Goal: Check status: Check status

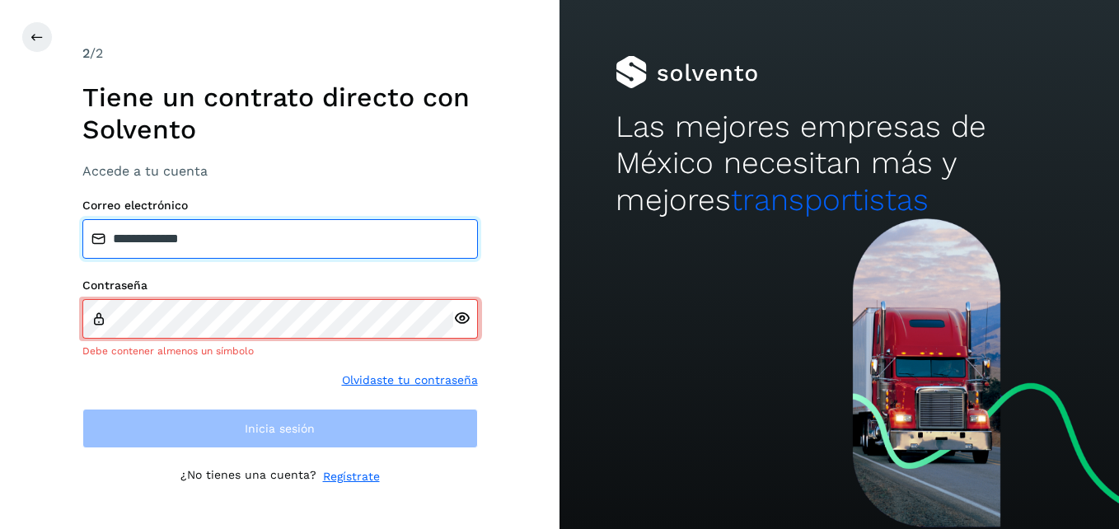
drag, startPoint x: 402, startPoint y: 263, endPoint x: 106, endPoint y: 239, distance: 296.8
click at [106, 239] on input "**********" at bounding box center [280, 239] width 396 height 40
type input "**********"
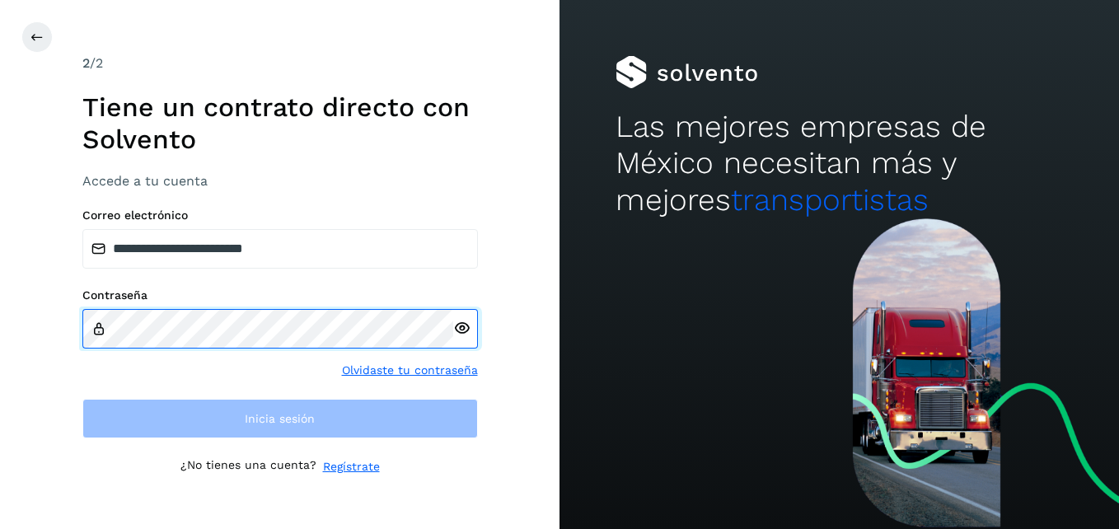
click at [65, 302] on div "**********" at bounding box center [280, 264] width 560 height 529
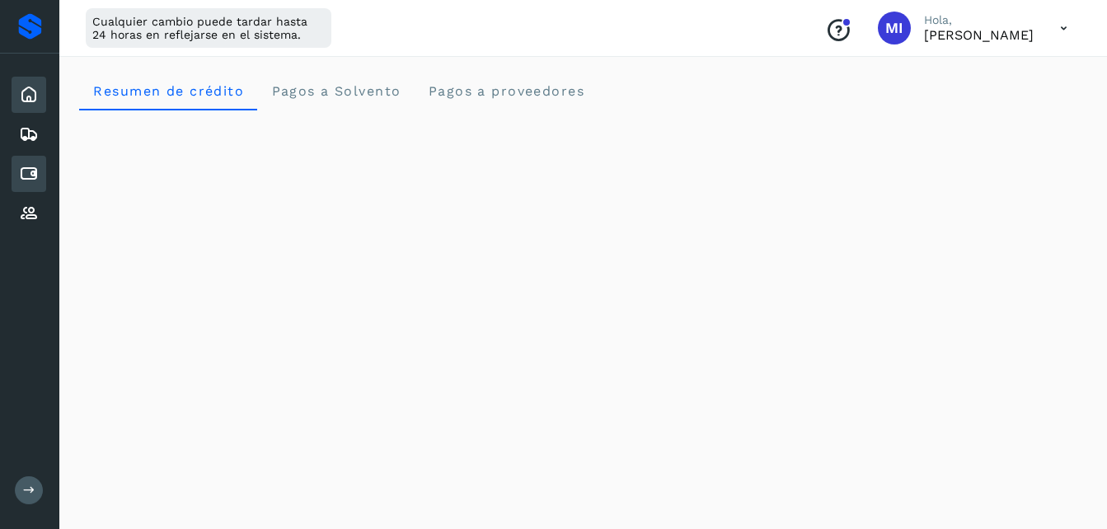
click at [42, 176] on div "Cuentas por pagar" at bounding box center [29, 174] width 35 height 36
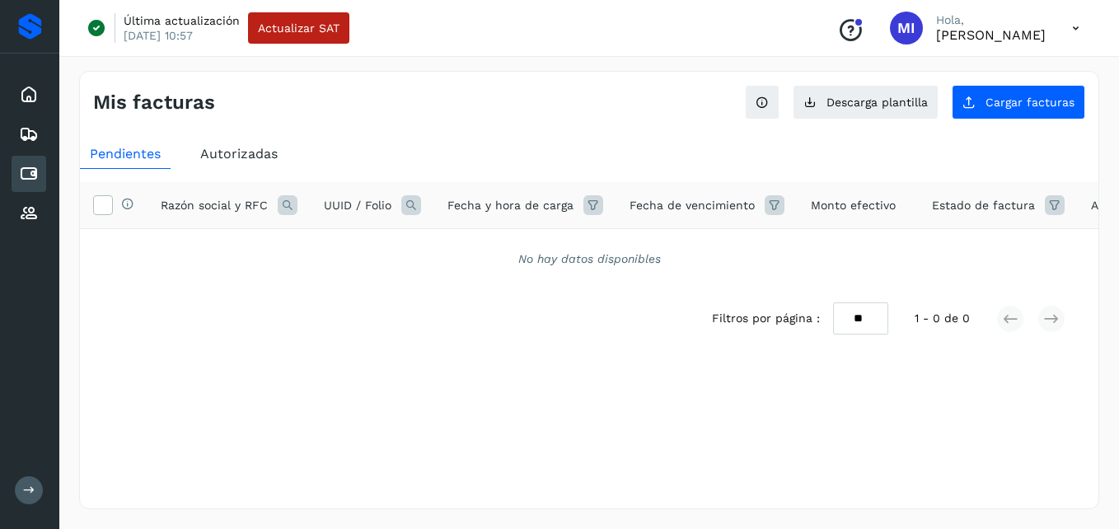
click at [266, 160] on span "Autorizadas" at bounding box center [238, 154] width 77 height 16
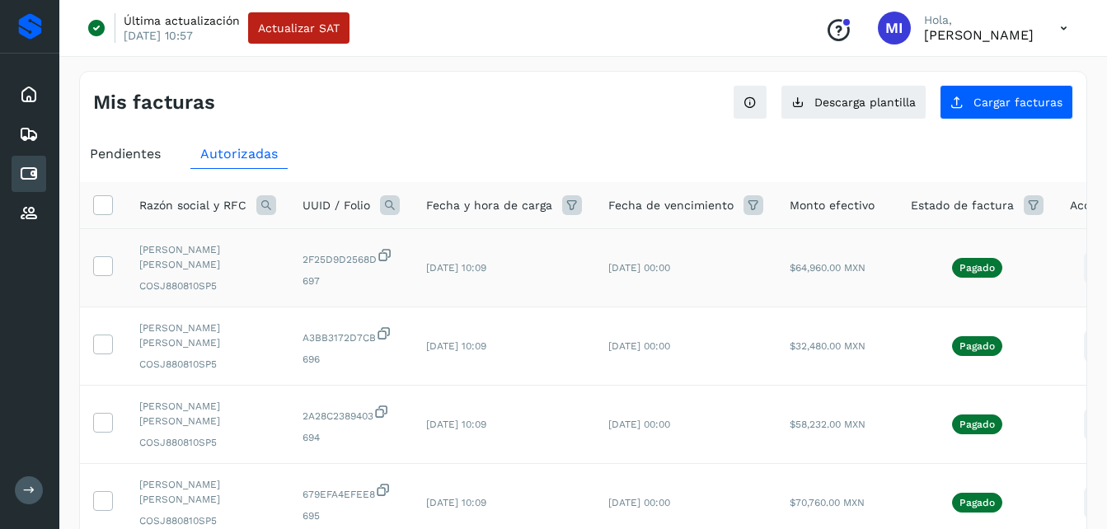
click at [1080, 268] on icon at bounding box center [1099, 268] width 39 height 39
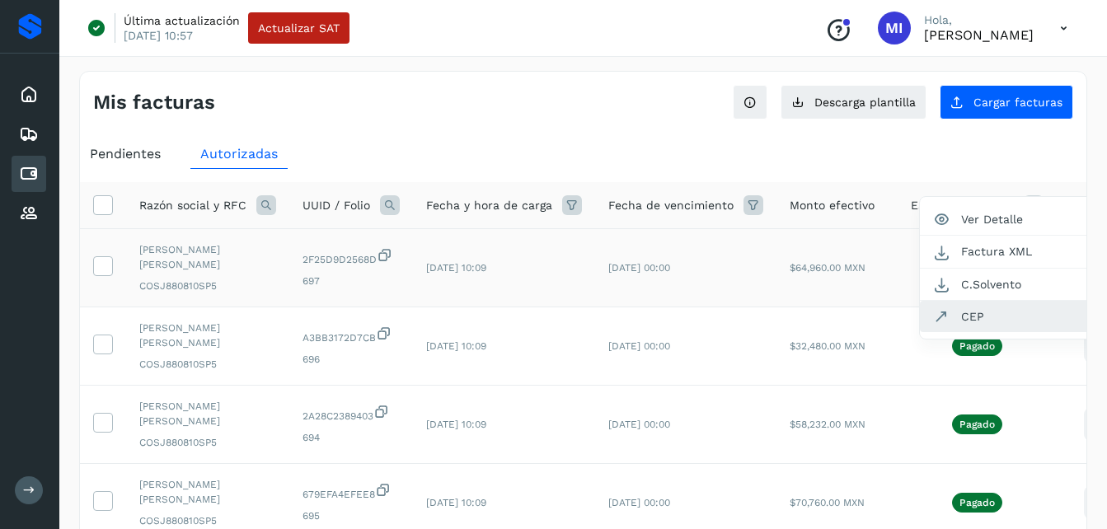
click at [1021, 327] on button "CEP" at bounding box center [1018, 316] width 196 height 31
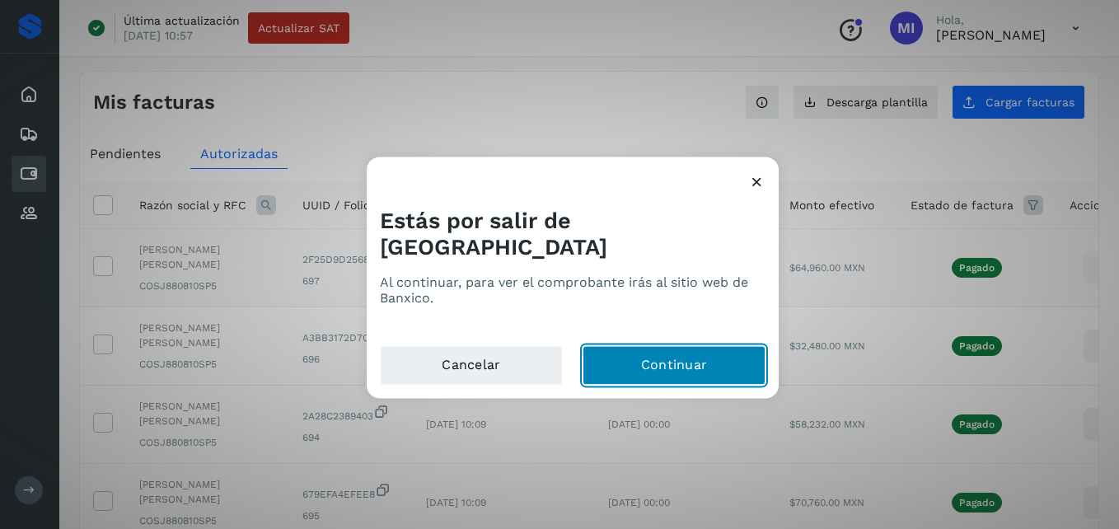
click at [700, 349] on button "Continuar" at bounding box center [674, 366] width 183 height 40
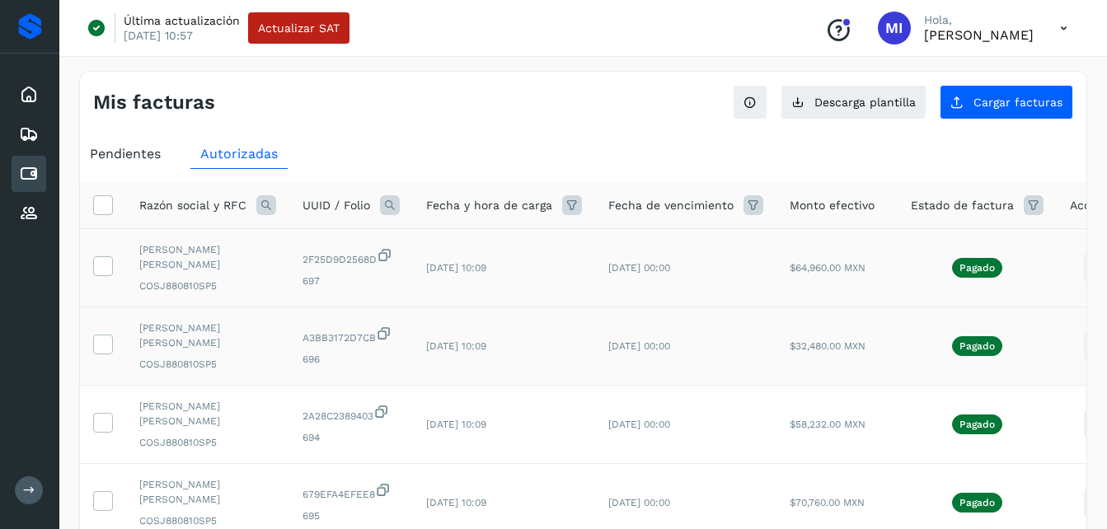
click at [1080, 354] on icon at bounding box center [1099, 346] width 39 height 39
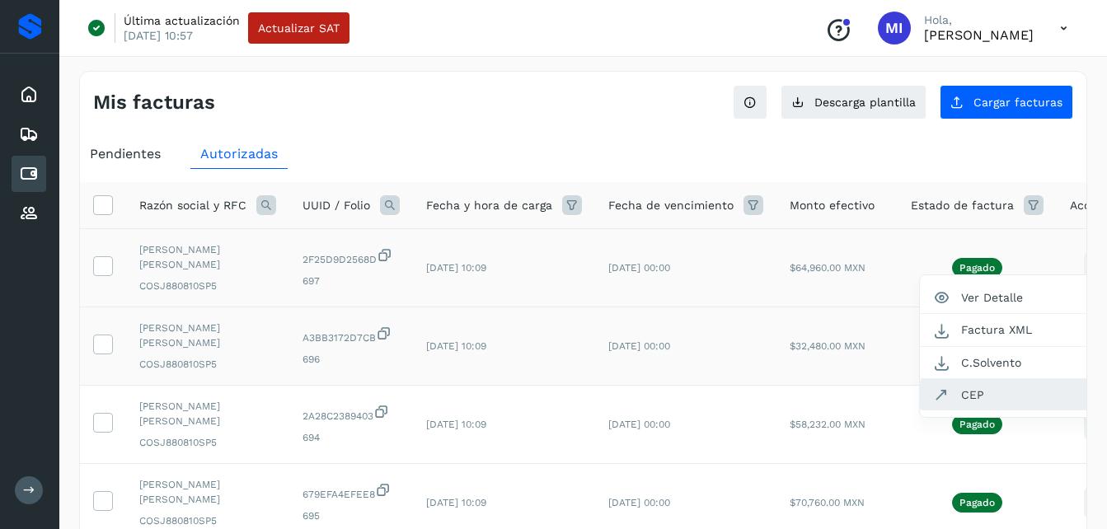
click at [1009, 391] on button "CEP" at bounding box center [1018, 394] width 196 height 31
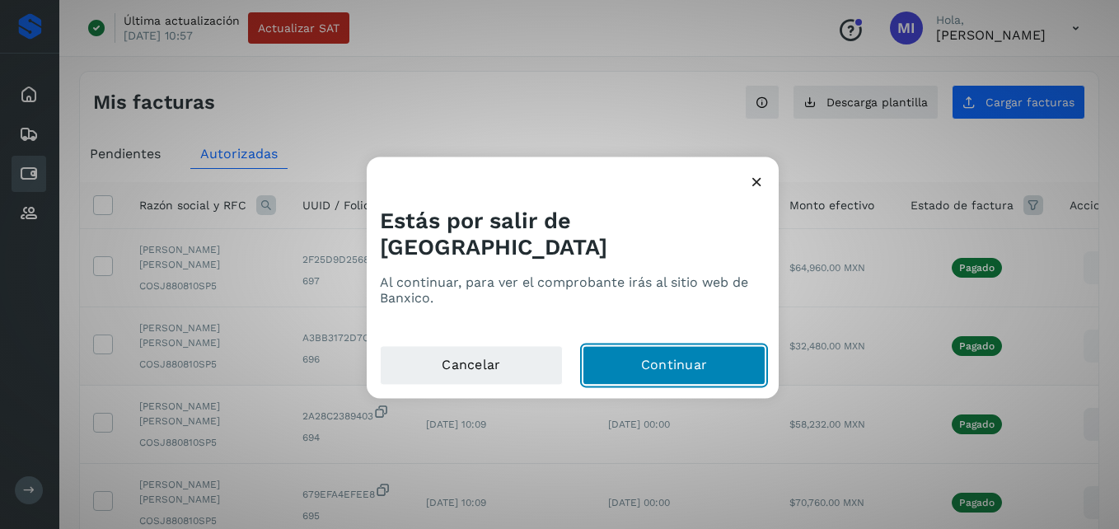
click at [719, 346] on button "Continuar" at bounding box center [674, 366] width 183 height 40
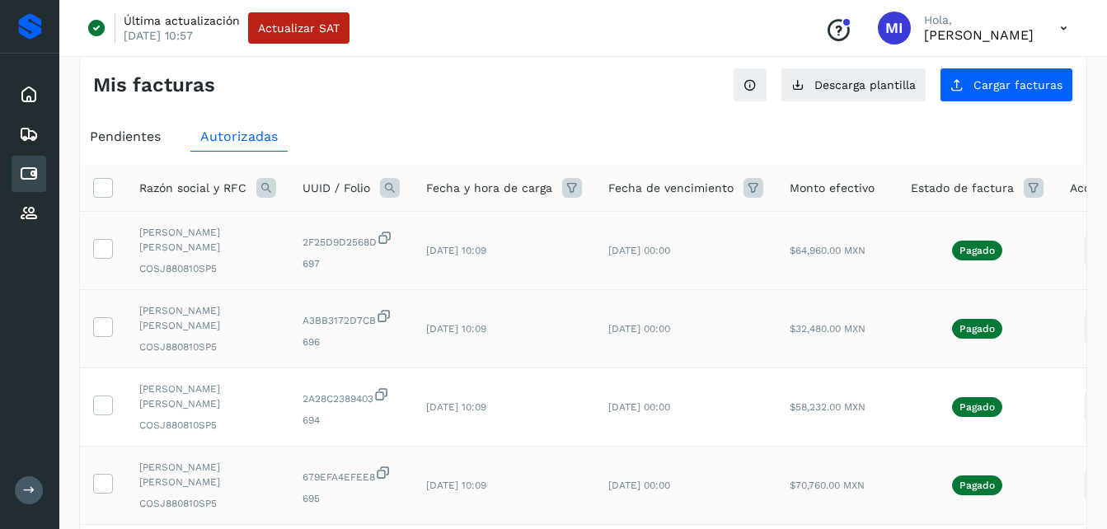
scroll to position [27, 0]
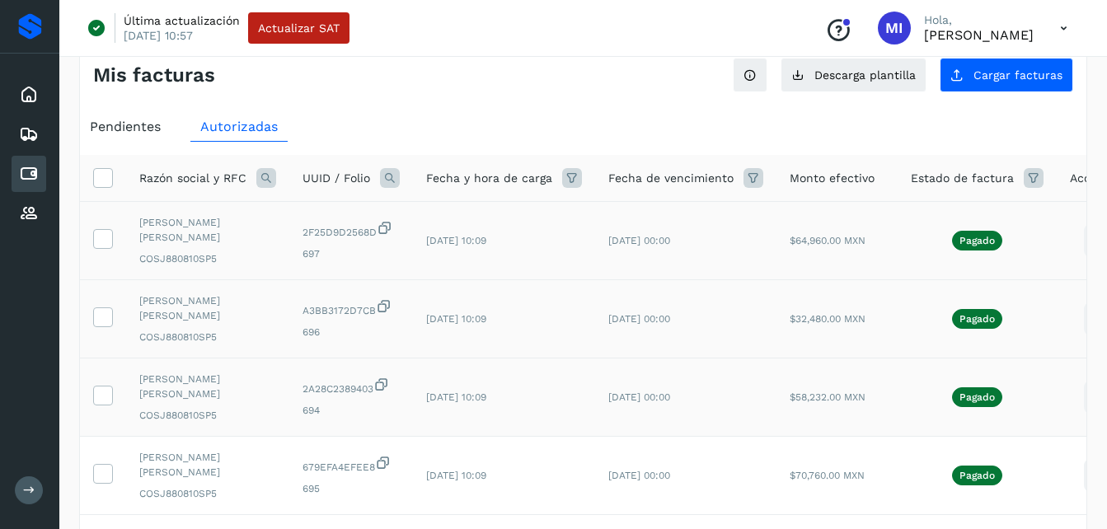
click at [1081, 395] on icon at bounding box center [1099, 397] width 39 height 39
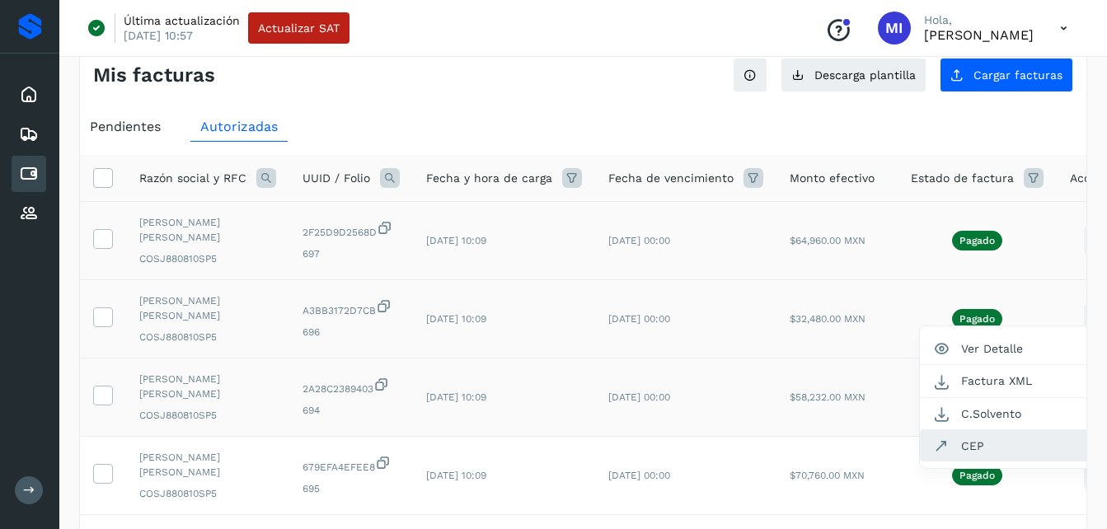
click at [997, 438] on button "CEP" at bounding box center [1018, 445] width 196 height 31
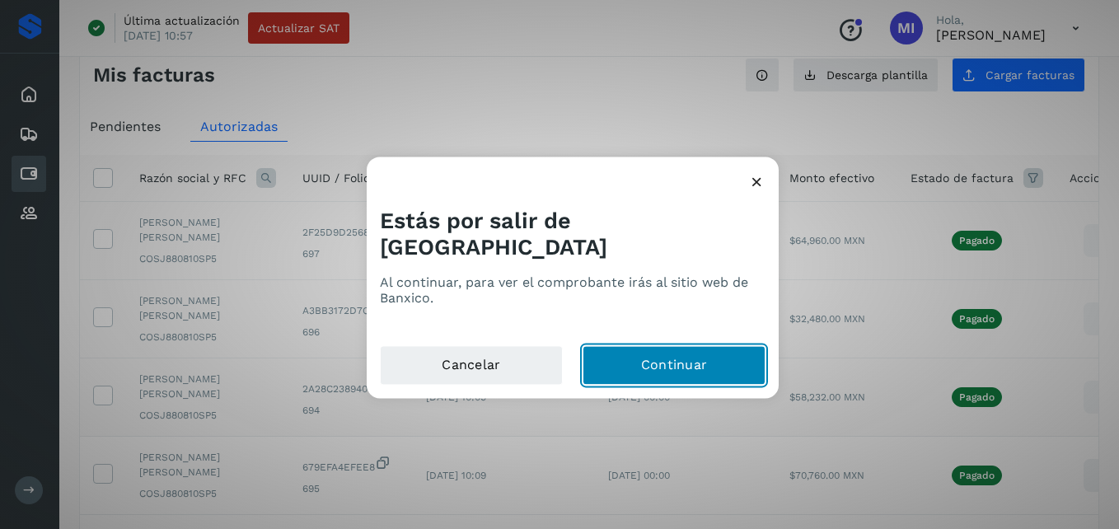
click at [700, 346] on button "Continuar" at bounding box center [674, 366] width 183 height 40
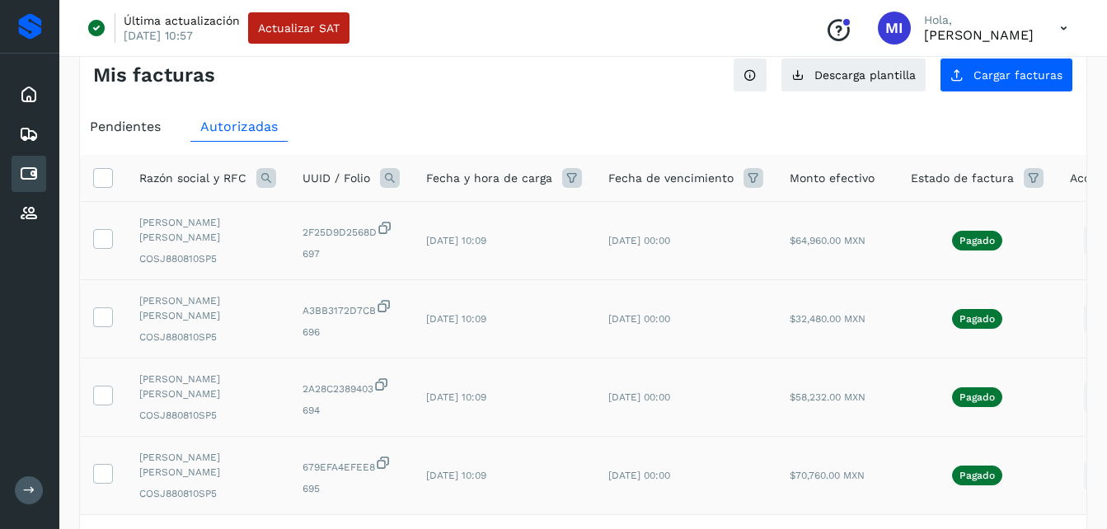
click at [1080, 478] on icon at bounding box center [1099, 476] width 39 height 39
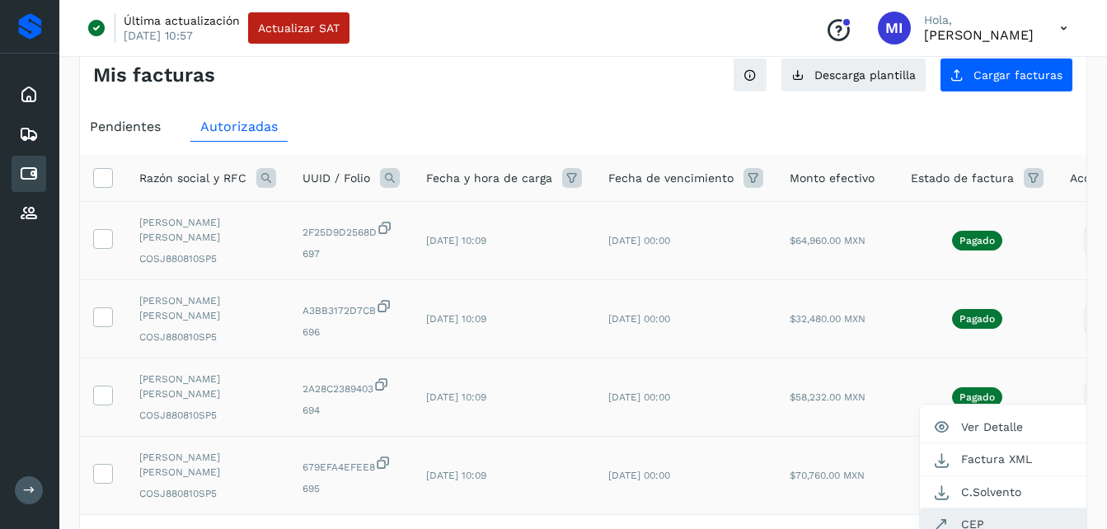
click at [981, 527] on button "CEP" at bounding box center [1018, 523] width 196 height 31
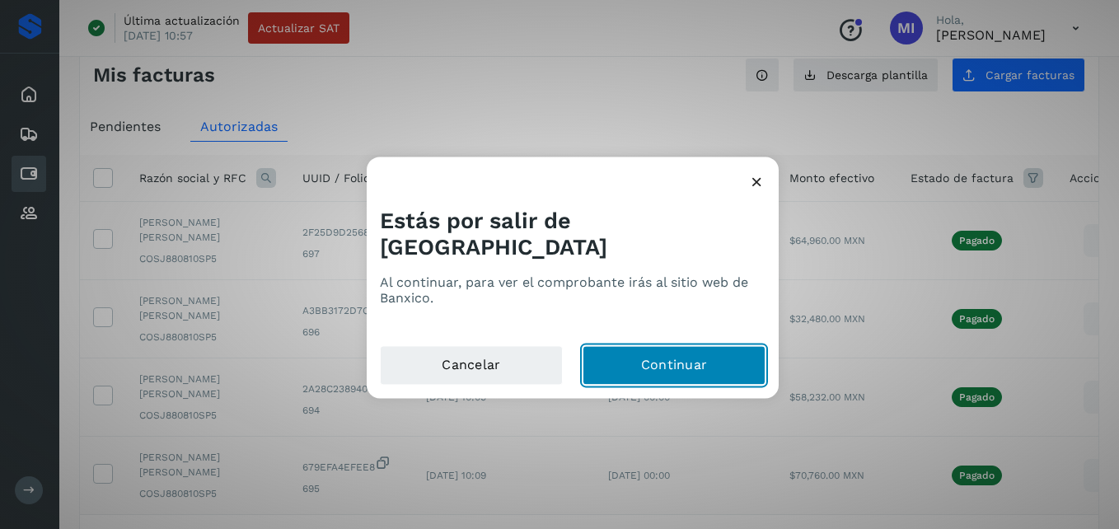
click at [717, 349] on button "Continuar" at bounding box center [674, 366] width 183 height 40
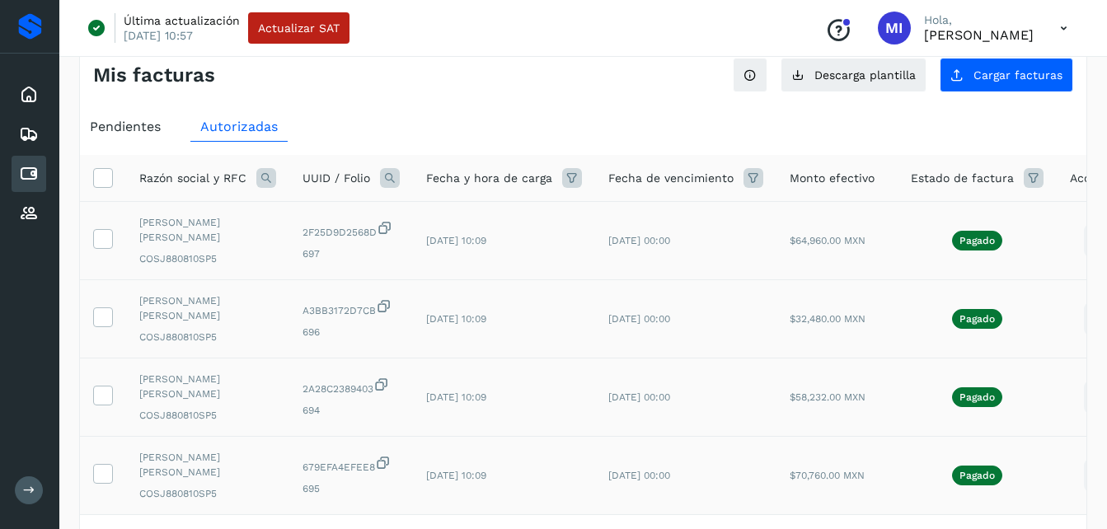
click at [546, 407] on td "[DATE] 10:09" at bounding box center [504, 397] width 182 height 78
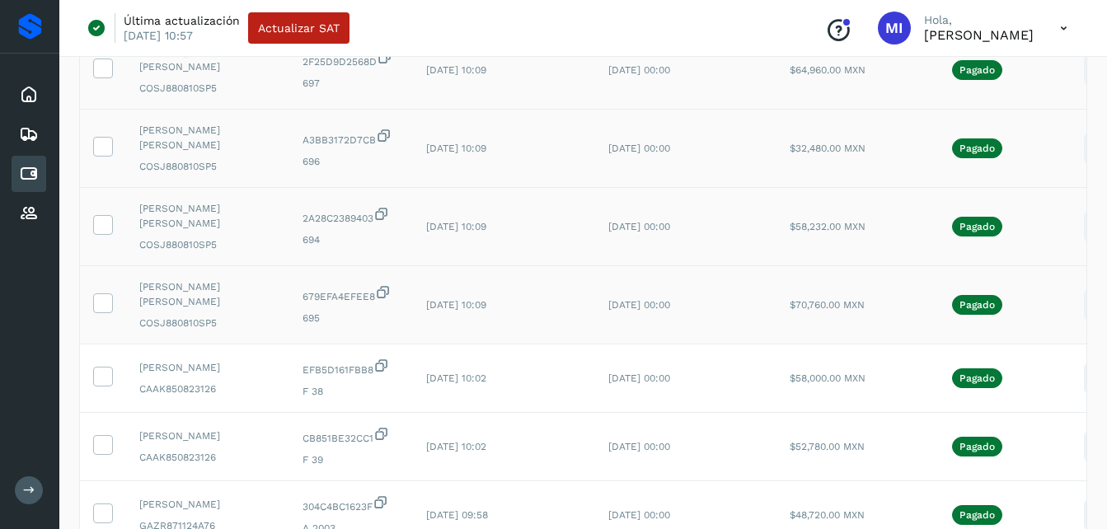
scroll to position [225, 0]
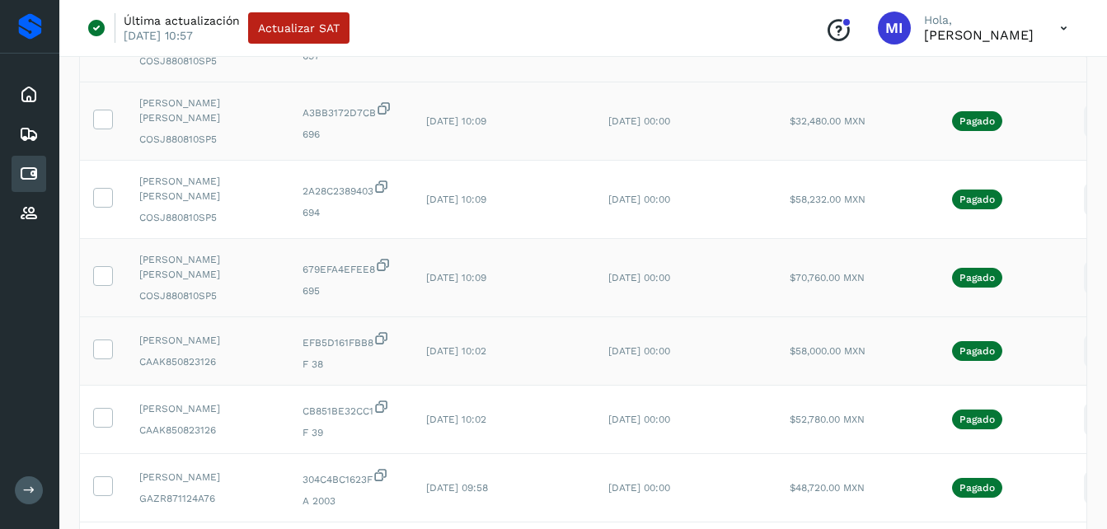
click at [1080, 353] on icon at bounding box center [1099, 351] width 39 height 39
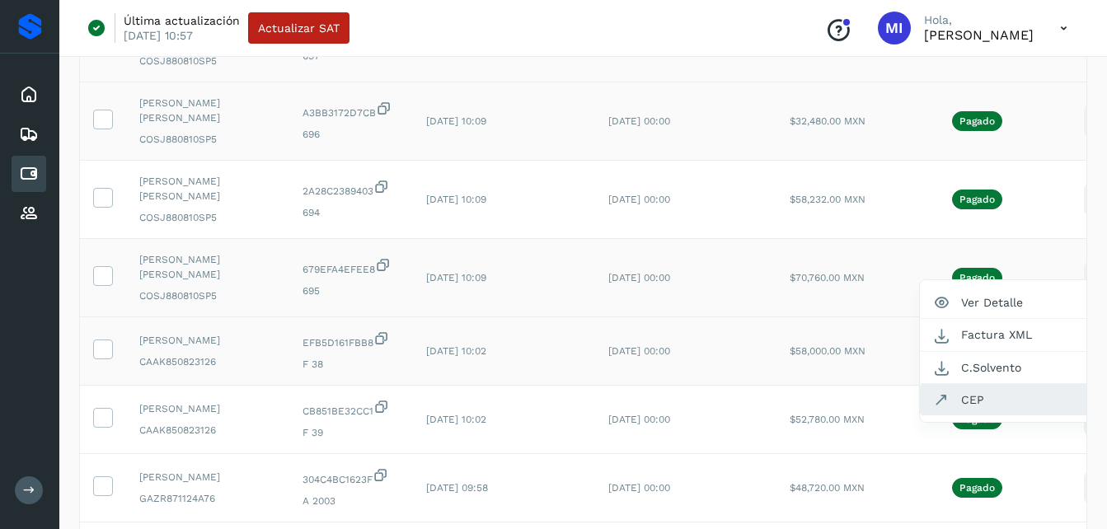
click at [1024, 392] on button "CEP" at bounding box center [1018, 399] width 196 height 31
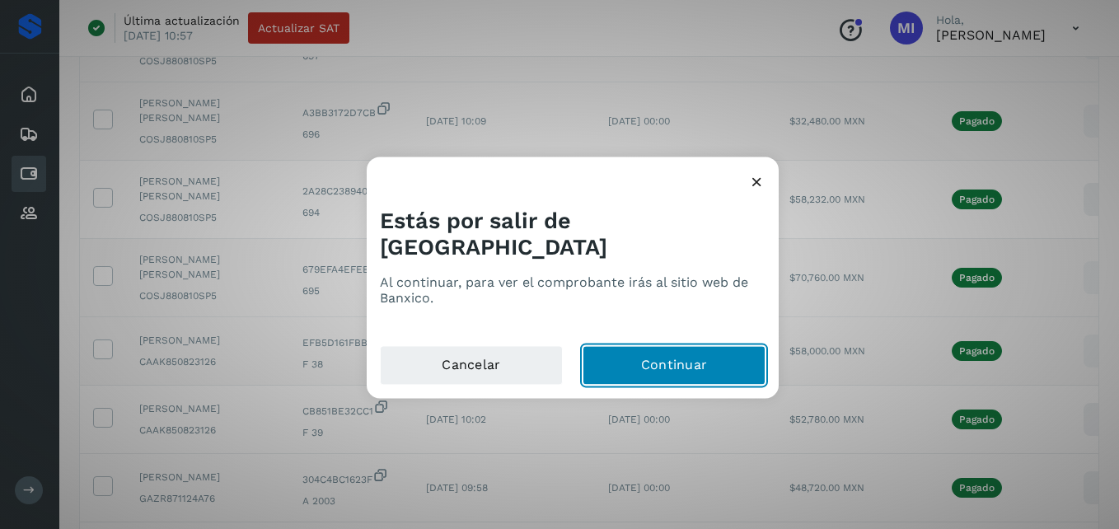
click at [709, 346] on button "Continuar" at bounding box center [674, 366] width 183 height 40
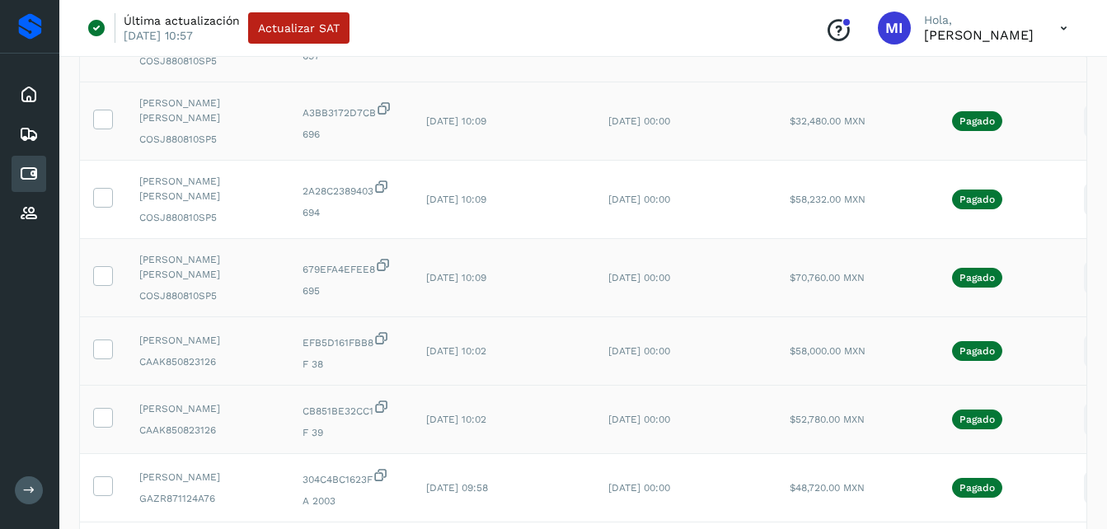
click at [1083, 420] on icon at bounding box center [1099, 419] width 39 height 39
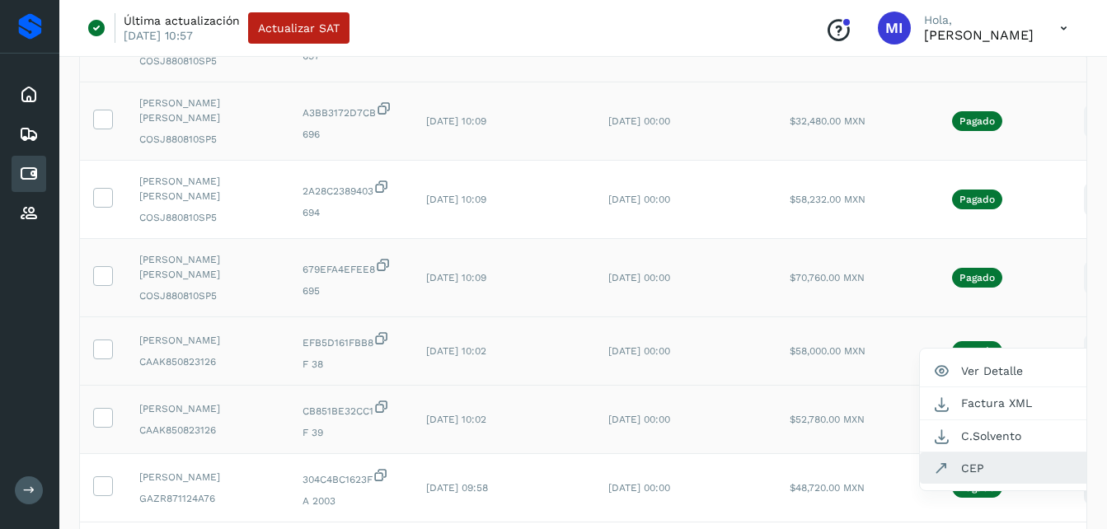
click at [1034, 472] on button "CEP" at bounding box center [1018, 467] width 196 height 31
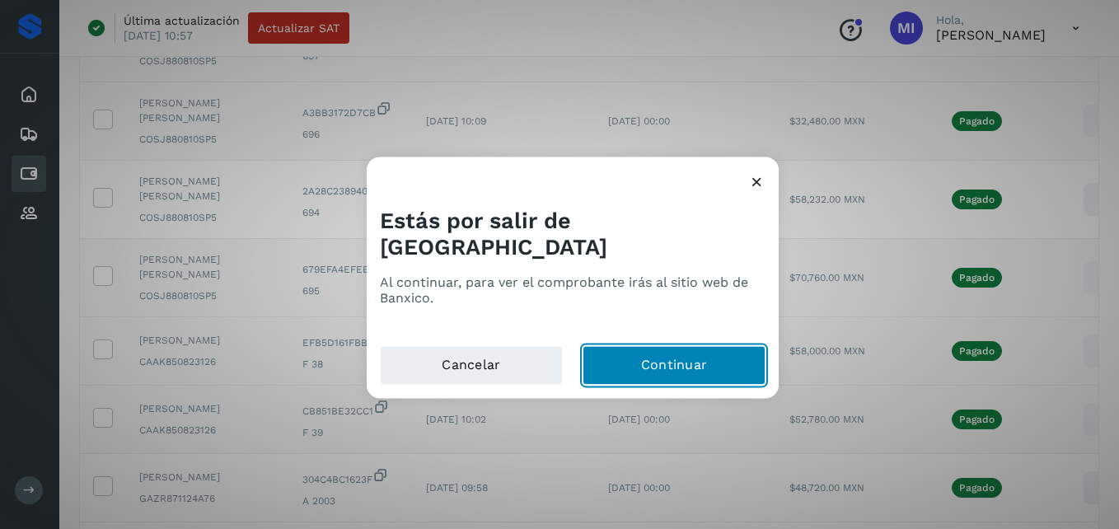
click at [689, 354] on button "Continuar" at bounding box center [674, 366] width 183 height 40
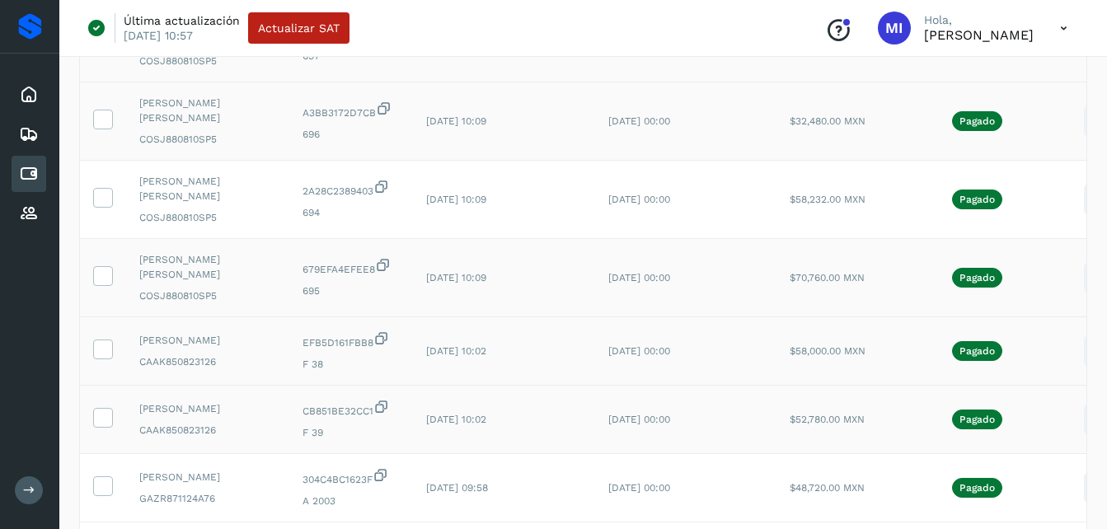
click at [520, 399] on td "[DATE] 10:02" at bounding box center [504, 420] width 182 height 68
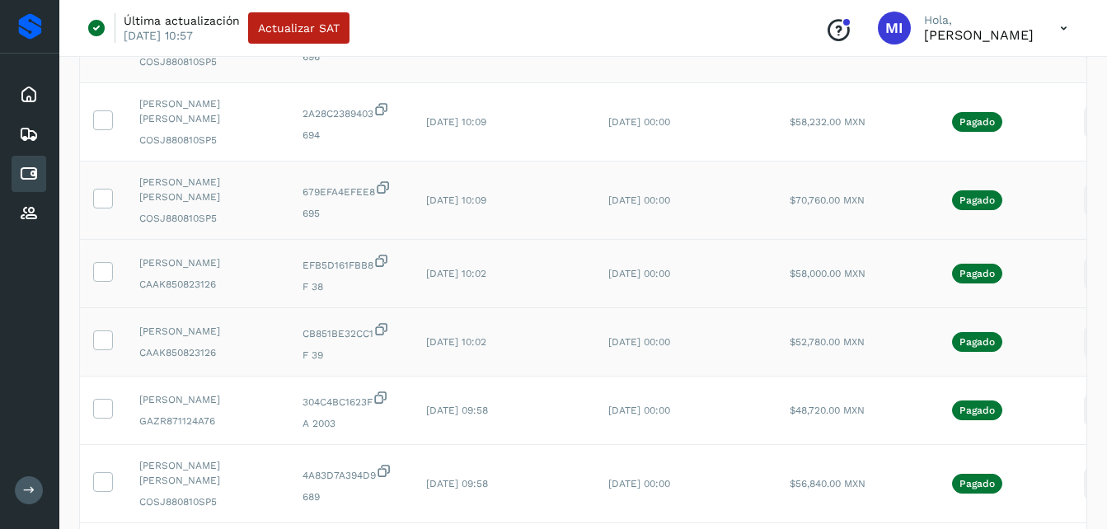
scroll to position [324, 0]
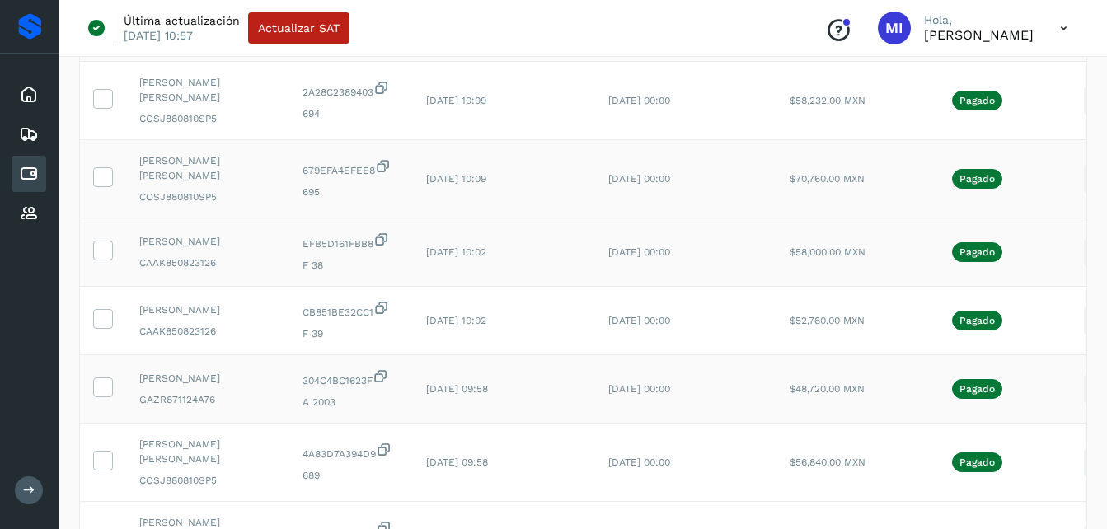
click at [1084, 391] on icon at bounding box center [1099, 389] width 39 height 39
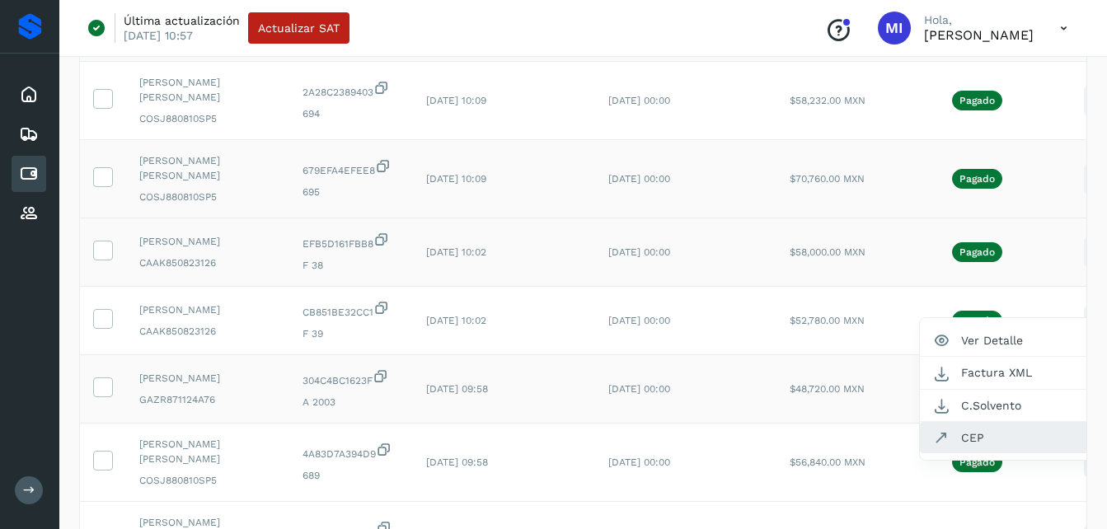
click at [961, 441] on button "CEP" at bounding box center [1018, 437] width 196 height 31
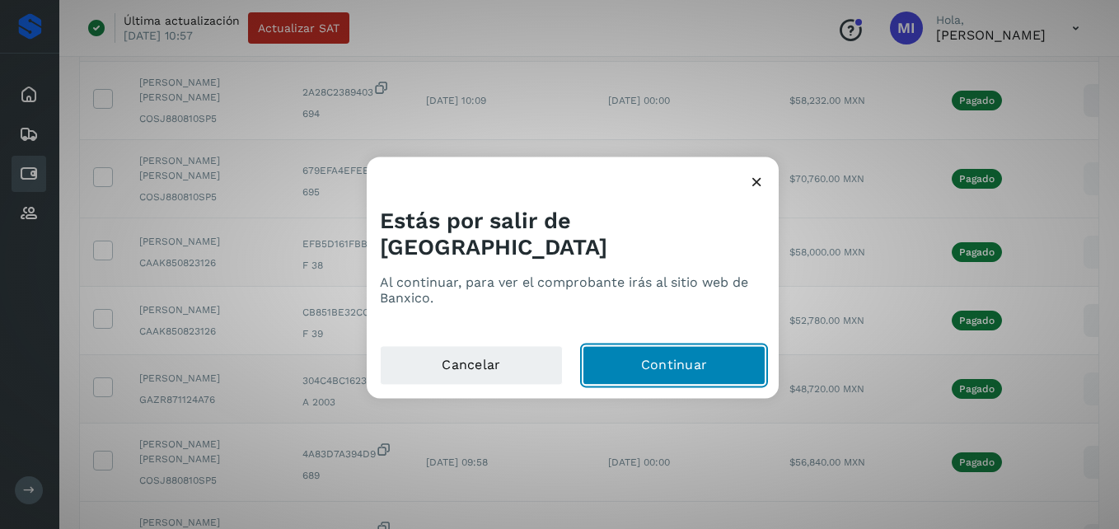
click at [728, 346] on button "Continuar" at bounding box center [674, 366] width 183 height 40
